Goal: Task Accomplishment & Management: Use online tool/utility

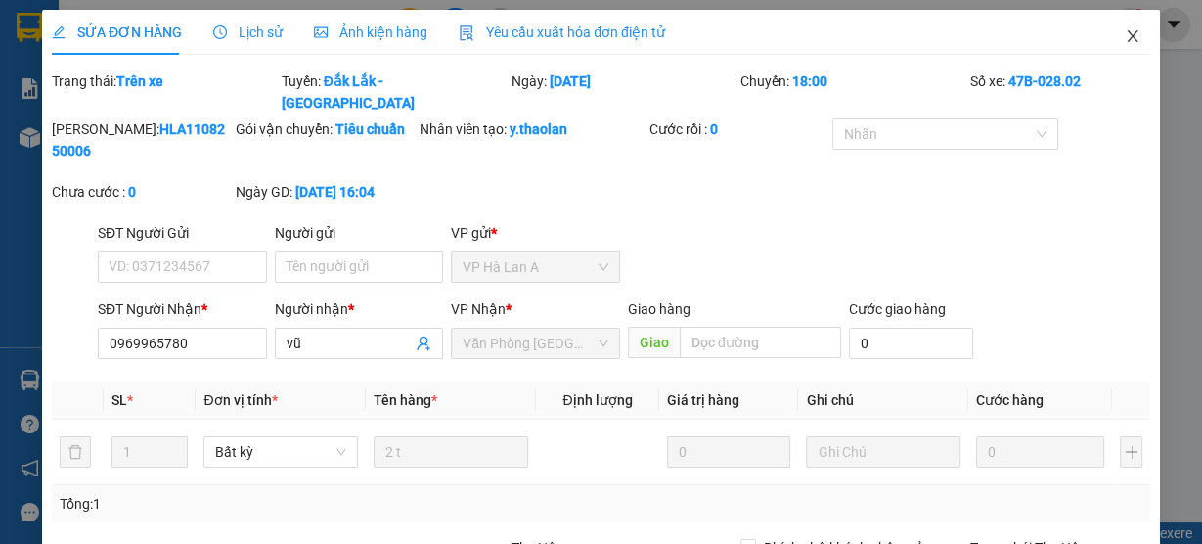
click at [1107, 32] on span "Close" at bounding box center [1132, 37] width 55 height 55
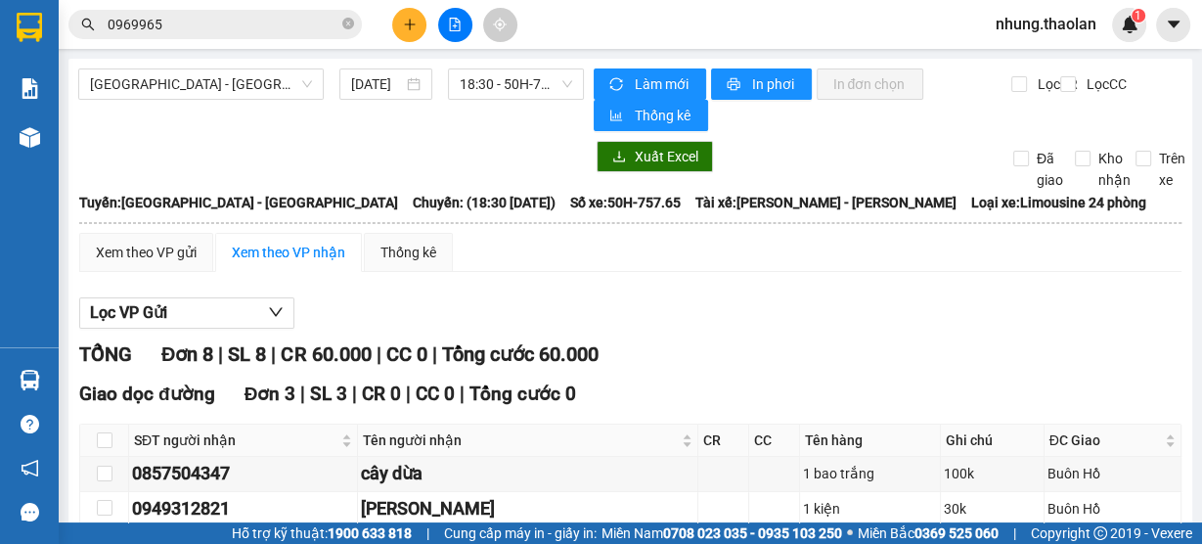
click at [415, 27] on icon "plus" at bounding box center [410, 25] width 14 height 14
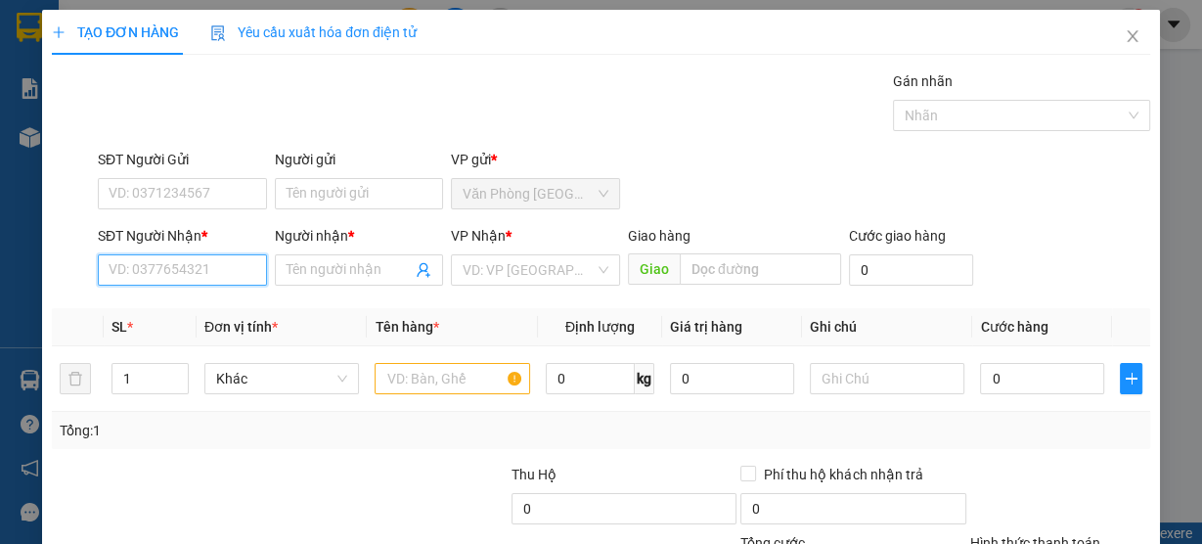
click at [193, 275] on input "SĐT Người Nhận *" at bounding box center [182, 269] width 169 height 31
drag, startPoint x: 227, startPoint y: 309, endPoint x: 455, endPoint y: 375, distance: 237.2
click at [228, 309] on div "0898351547 - linh" at bounding box center [181, 308] width 144 height 22
type input "0898351547"
type input "linh"
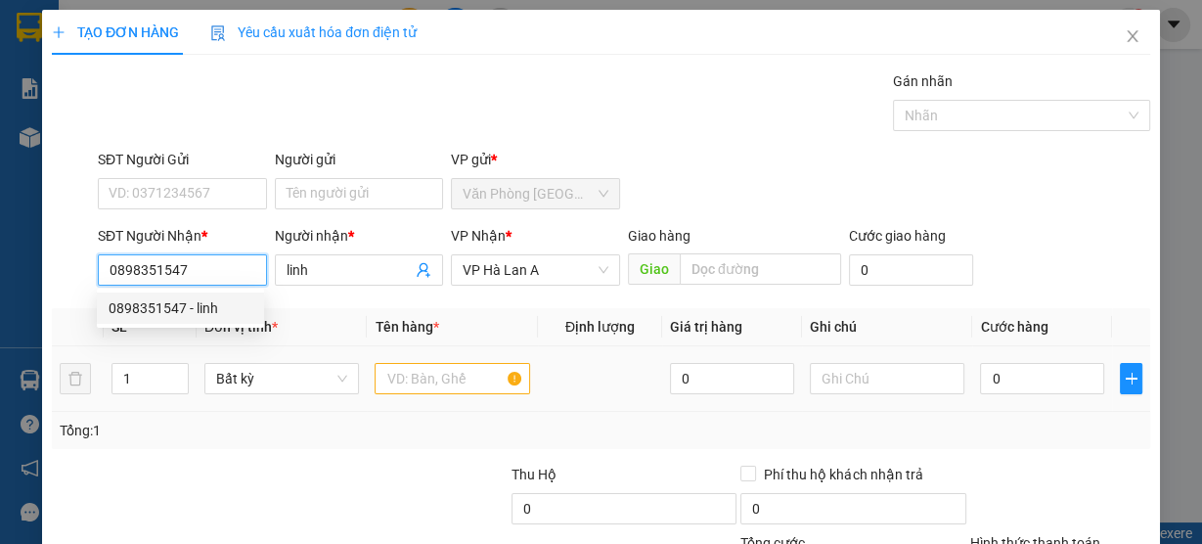
type input "0898351547"
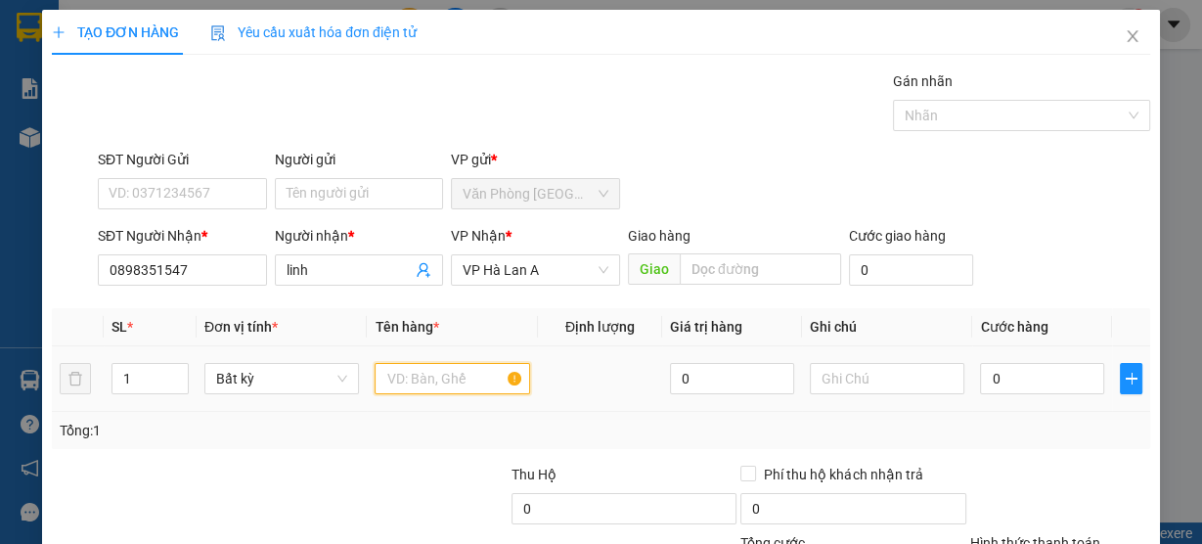
click at [468, 380] on input "text" at bounding box center [453, 378] width 156 height 31
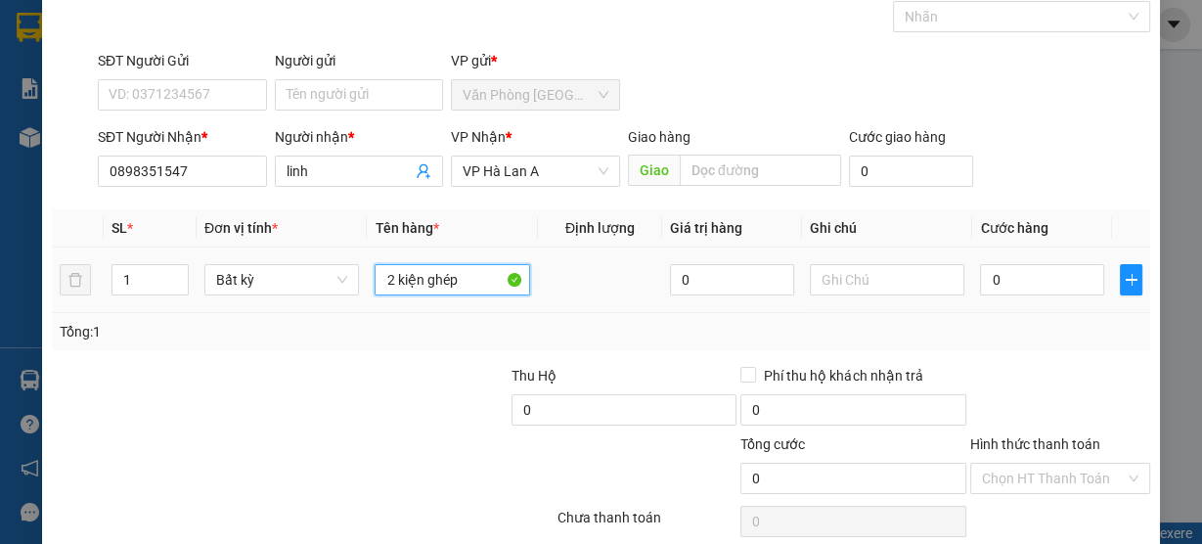
scroll to position [177, 0]
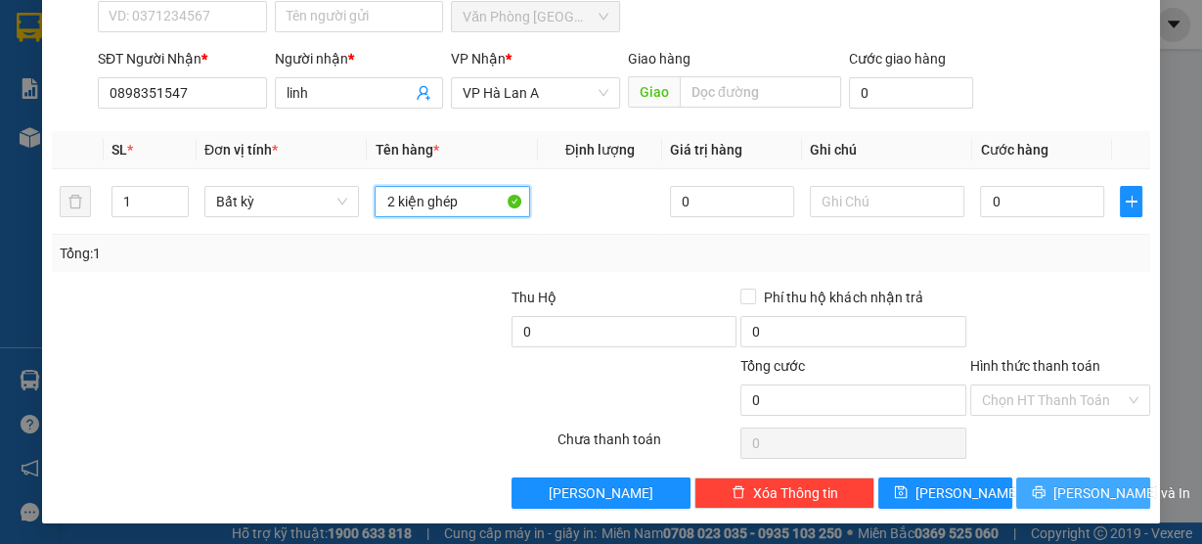
type input "2 kiện ghép"
click at [1045, 488] on icon "printer" at bounding box center [1039, 492] width 13 height 13
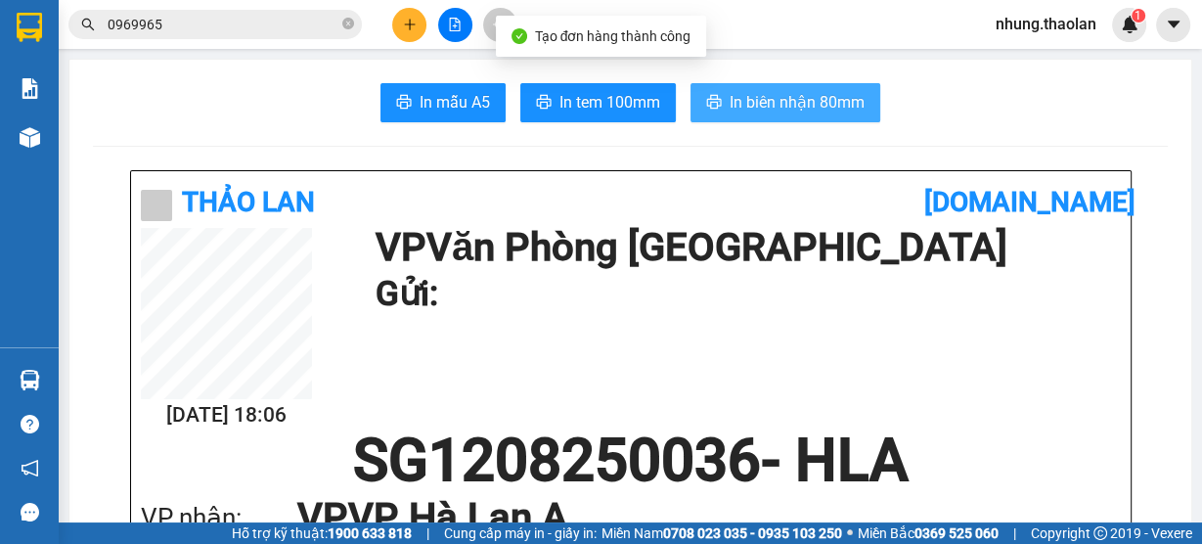
click at [825, 92] on button "In biên nhận 80mm" at bounding box center [786, 102] width 190 height 39
